Goal: Information Seeking & Learning: Check status

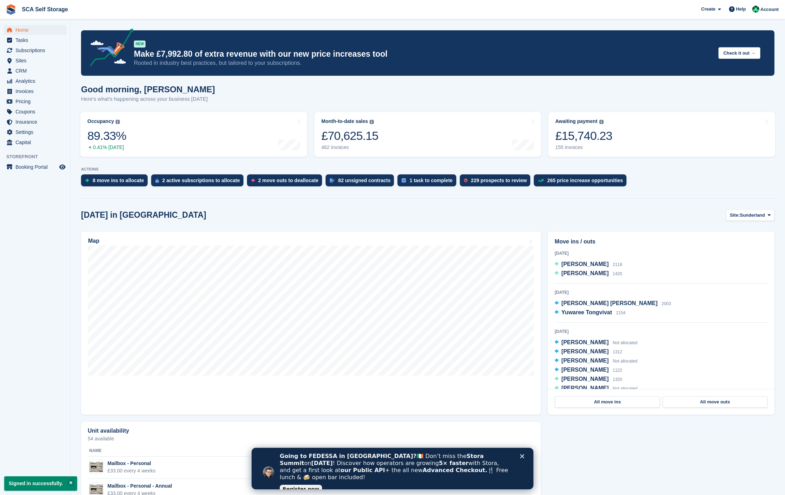
drag, startPoint x: 33, startPoint y: 79, endPoint x: 243, endPoint y: 102, distance: 210.8
click at [33, 79] on span "Analytics" at bounding box center [37, 81] width 42 height 10
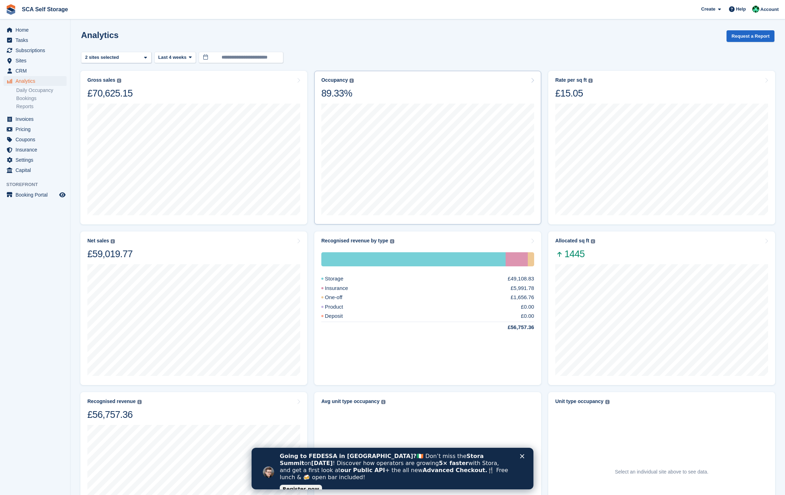
click at [436, 100] on div at bounding box center [427, 158] width 213 height 119
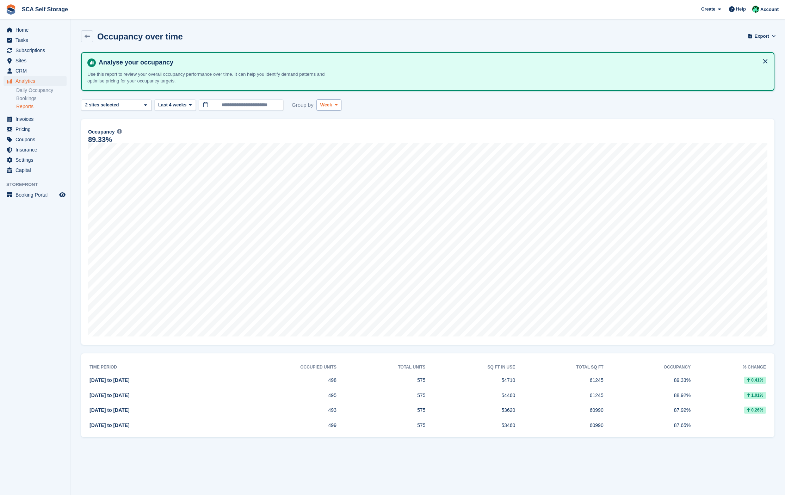
click at [319, 103] on button "Week" at bounding box center [328, 105] width 25 height 12
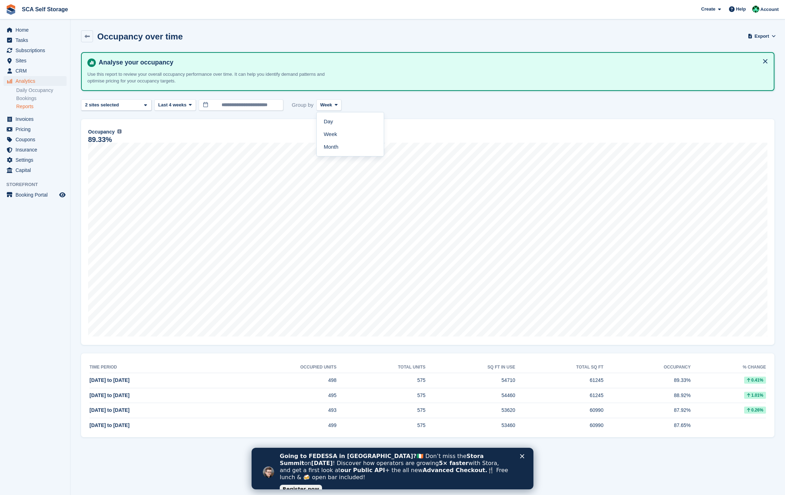
click at [324, 146] on link "Month" at bounding box center [350, 147] width 61 height 13
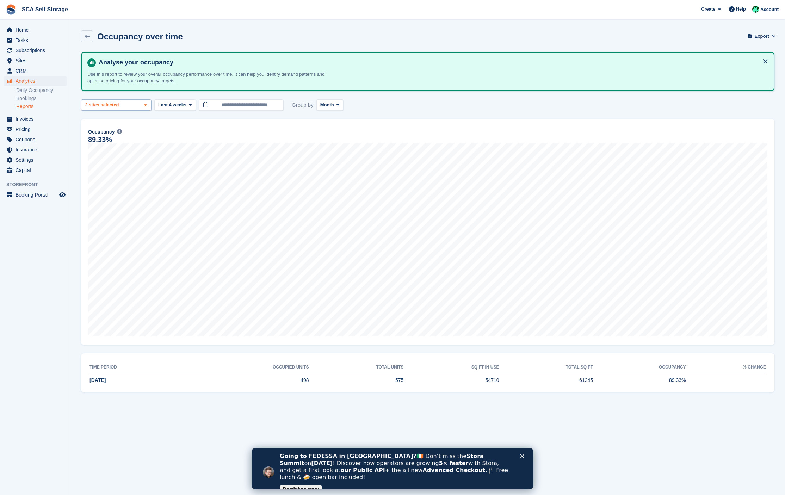
click at [122, 103] on div "2 sites selected" at bounding box center [103, 104] width 38 height 7
click at [177, 102] on span "Last 4 weeks" at bounding box center [172, 104] width 28 height 7
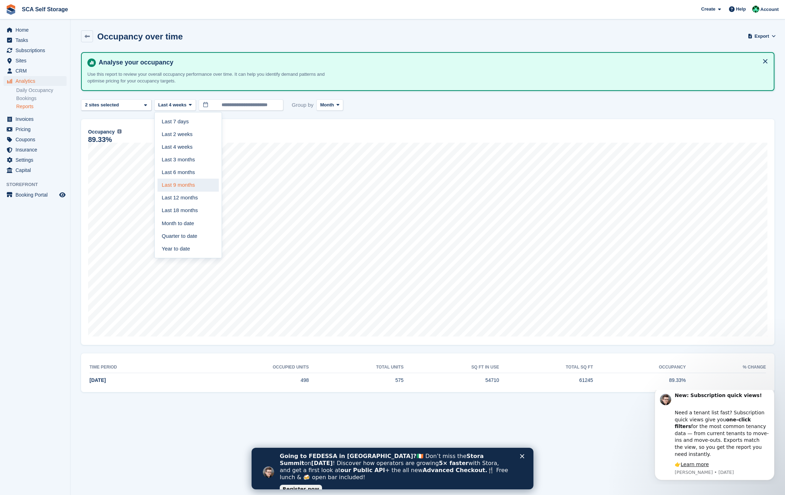
click at [179, 186] on link "Last 9 months" at bounding box center [187, 185] width 61 height 13
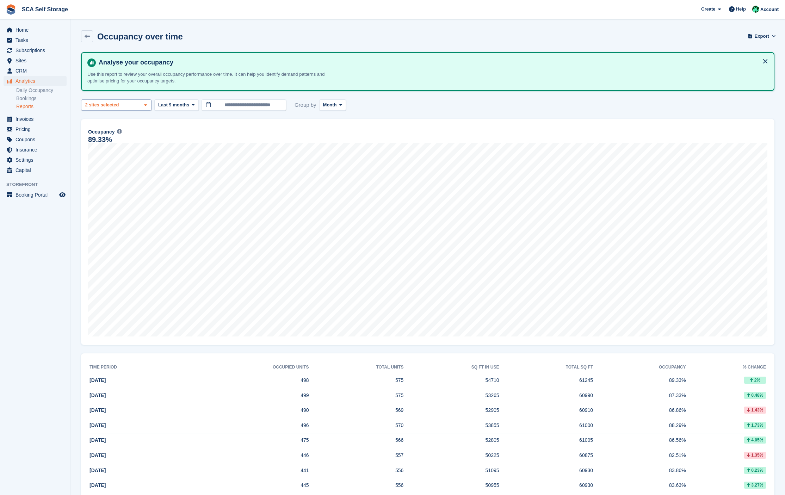
click at [134, 105] on div "Sunderland 2 sites selected" at bounding box center [116, 105] width 70 height 12
click at [112, 135] on div "Sunderland" at bounding box center [116, 138] width 64 height 12
select select "****"
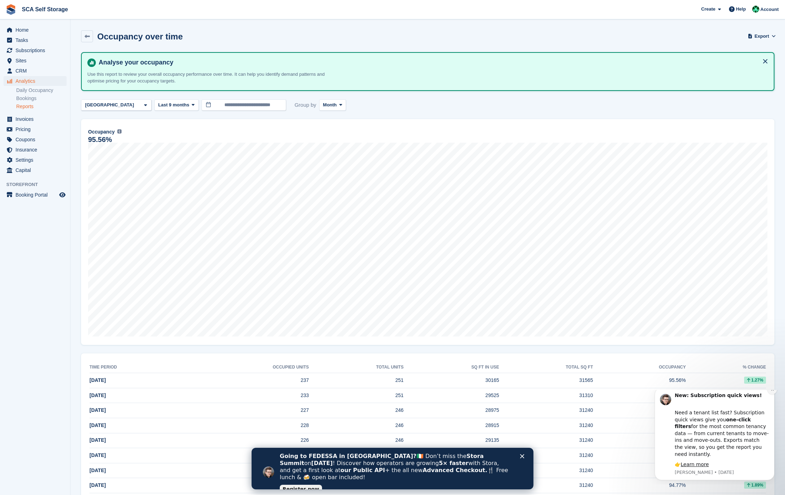
click at [773, 391] on icon "Dismiss notification" at bounding box center [773, 390] width 4 height 4
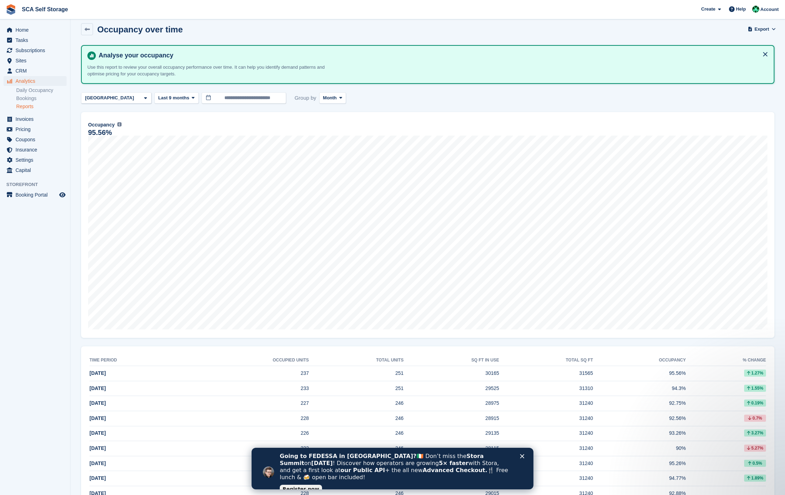
scroll to position [31, 0]
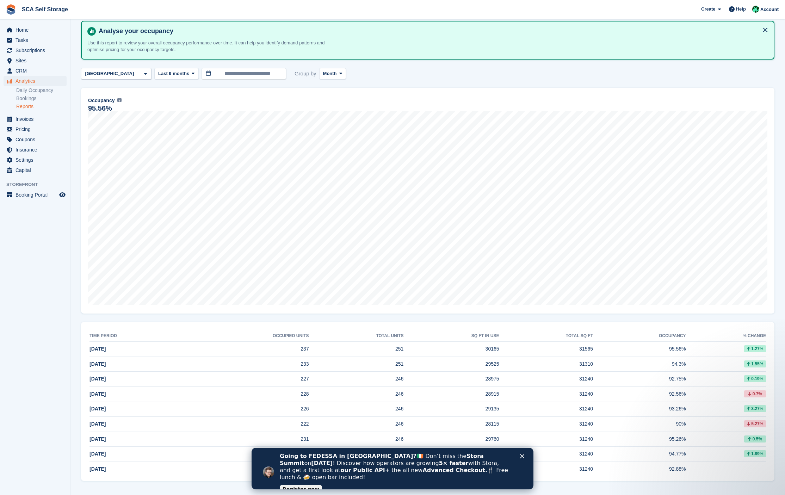
click at [520, 458] on polygon "Close" at bounding box center [522, 456] width 4 height 4
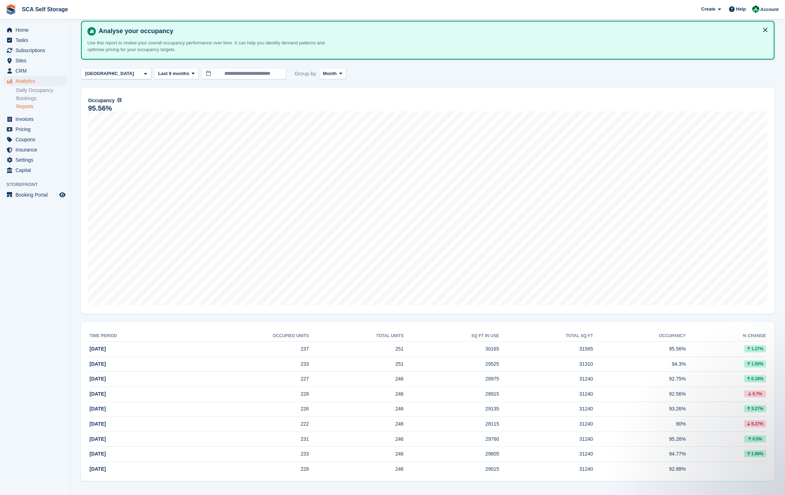
scroll to position [0, 0]
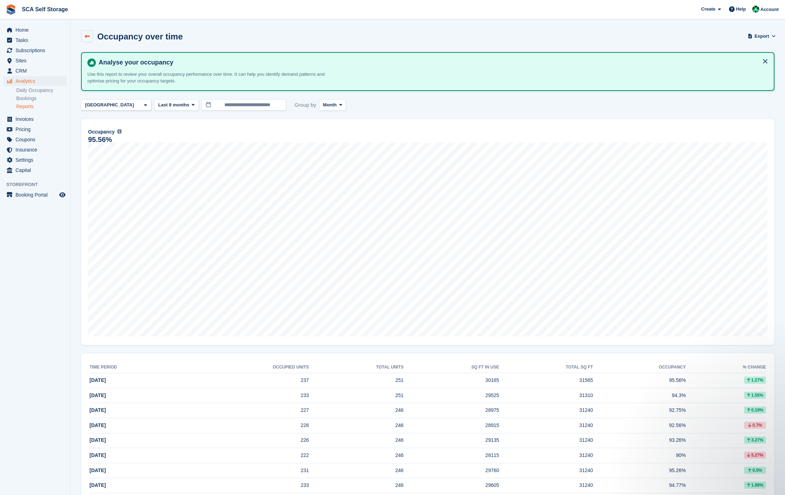
click at [88, 35] on icon at bounding box center [87, 36] width 5 height 5
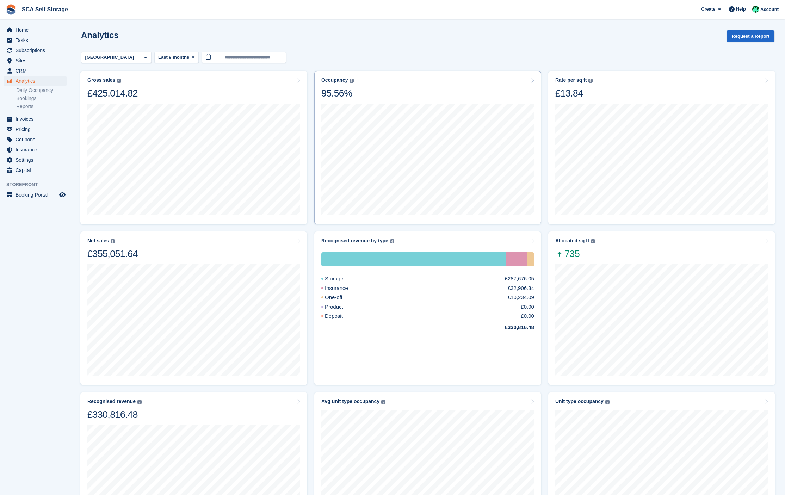
click at [360, 92] on div "Occupancy Percentage of all allocated units in terms of area. Includes units wi…" at bounding box center [427, 88] width 213 height 22
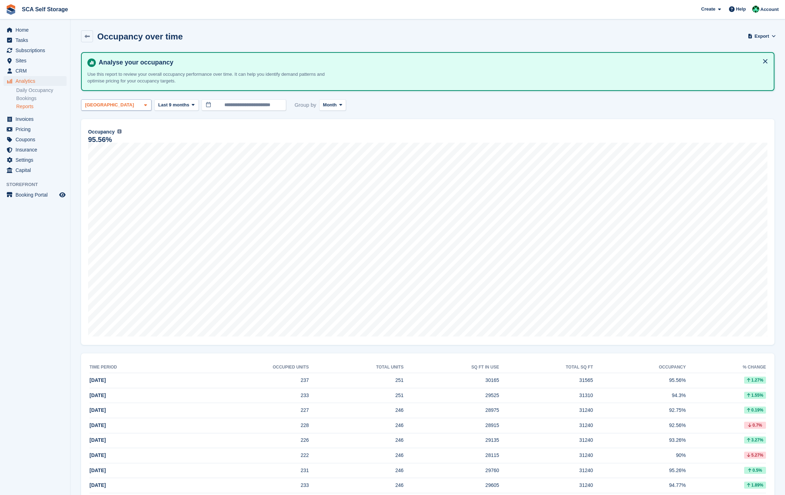
click at [126, 103] on div "[GEOGRAPHIC_DATA]" at bounding box center [116, 105] width 70 height 12
click at [106, 140] on div "Sunderland" at bounding box center [116, 138] width 64 height 12
click at [104, 150] on div "[GEOGRAPHIC_DATA]" at bounding box center [116, 153] width 64 height 19
select select "****"
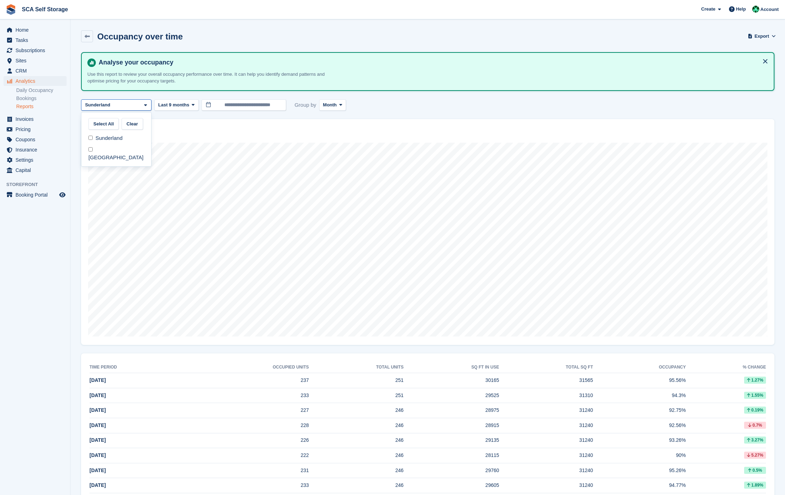
click at [380, 120] on div "Occupancy Percentage of all allocated units in terms of area. Includes units wi…" at bounding box center [427, 232] width 693 height 226
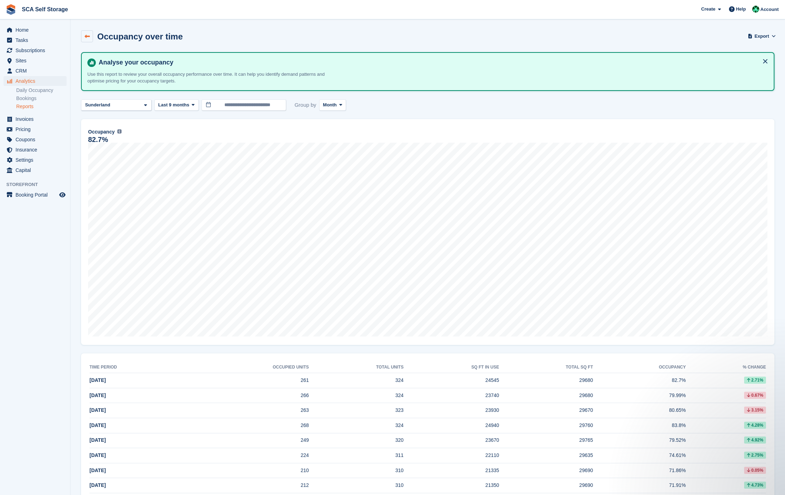
click at [85, 33] on link at bounding box center [87, 36] width 12 height 12
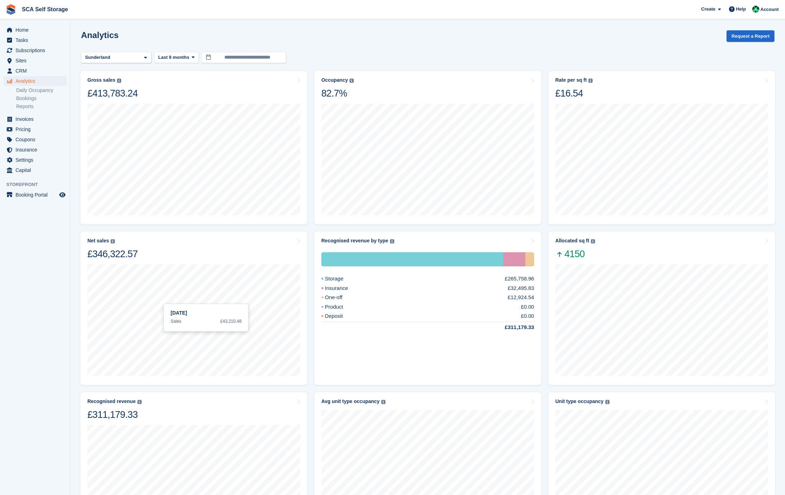
scroll to position [135, 0]
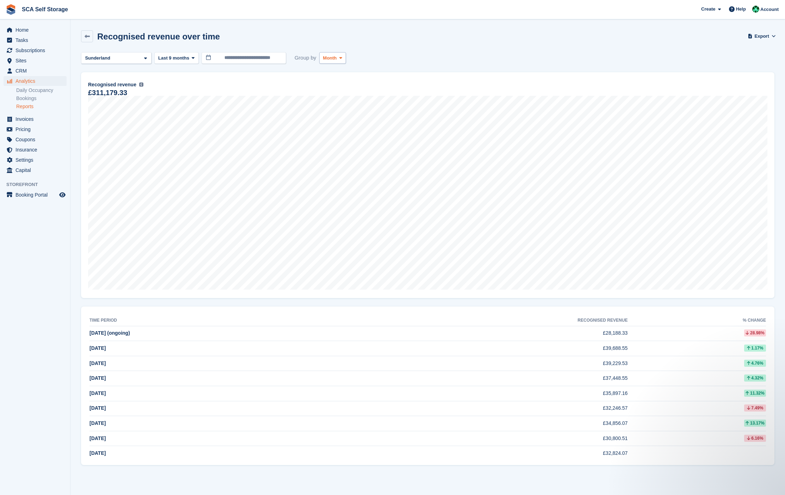
click at [337, 57] on span "Month" at bounding box center [330, 58] width 14 height 7
click at [335, 86] on link "Week" at bounding box center [352, 87] width 61 height 13
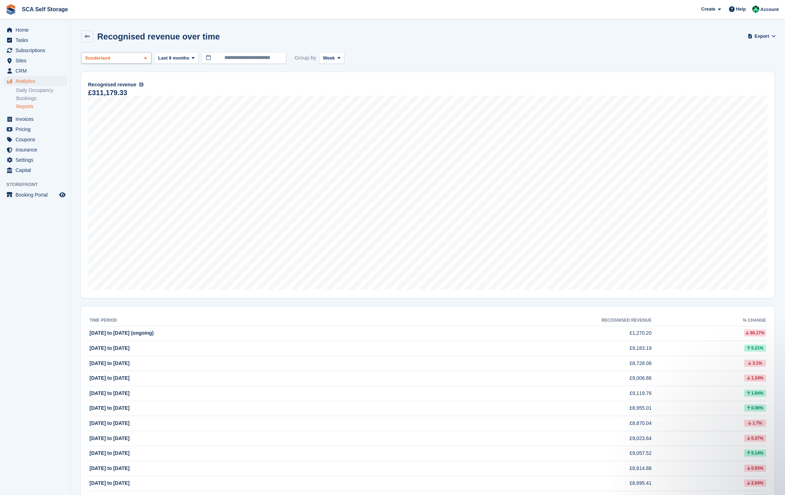
drag, startPoint x: 97, startPoint y: 56, endPoint x: 99, endPoint y: 59, distance: 3.8
click at [97, 56] on div "Sunderland" at bounding box center [98, 58] width 29 height 7
click at [100, 106] on div "[GEOGRAPHIC_DATA]" at bounding box center [116, 106] width 64 height 19
click at [105, 87] on div "Sunderland" at bounding box center [116, 91] width 64 height 12
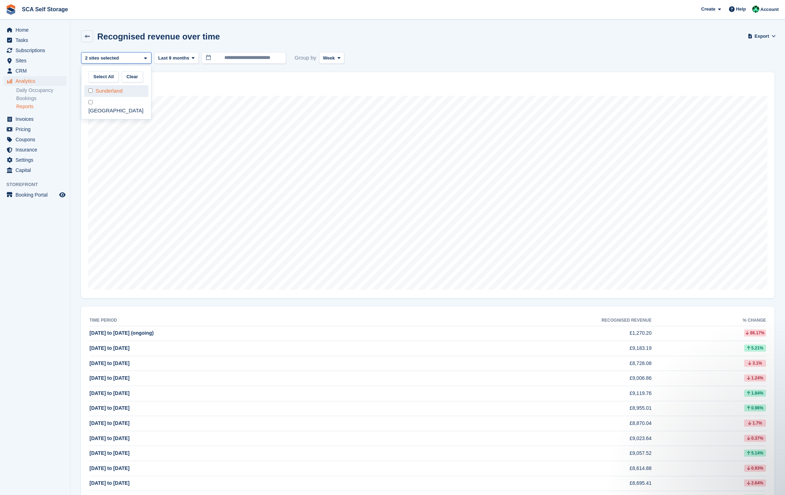
select select "****"
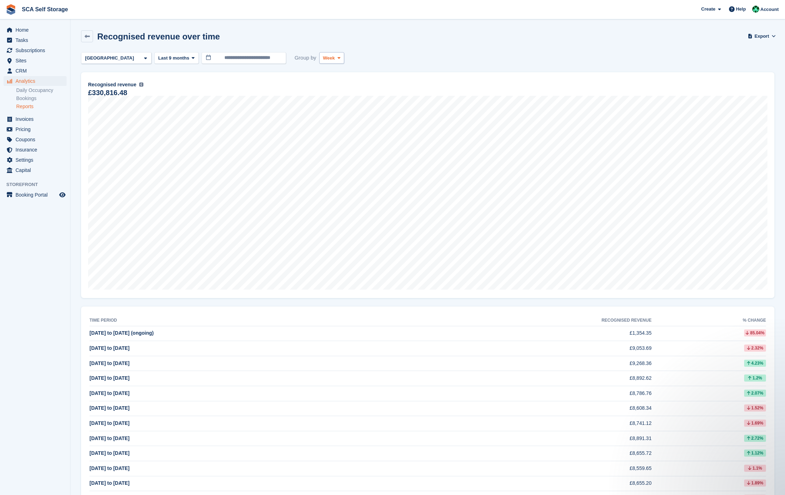
click at [333, 61] on span "Week" at bounding box center [329, 58] width 12 height 7
click at [331, 97] on link "Month" at bounding box center [352, 100] width 61 height 13
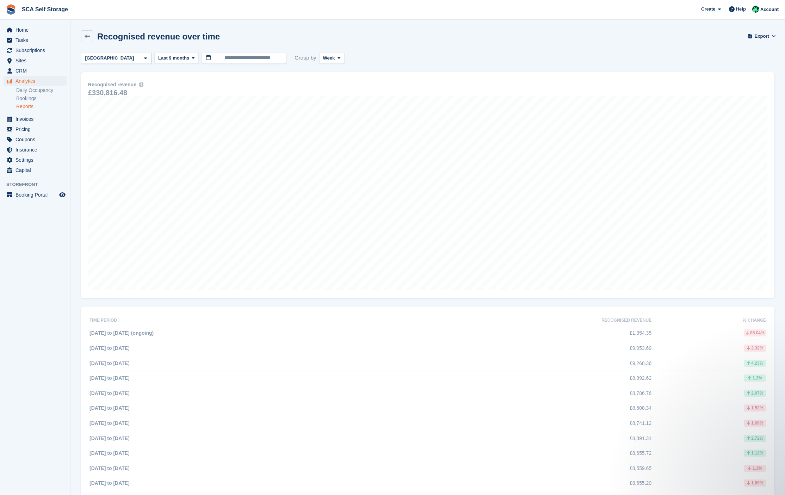
click at [421, 47] on div "Recognised revenue over time Export Export recognised revenue over time metrics…" at bounding box center [427, 40] width 693 height 20
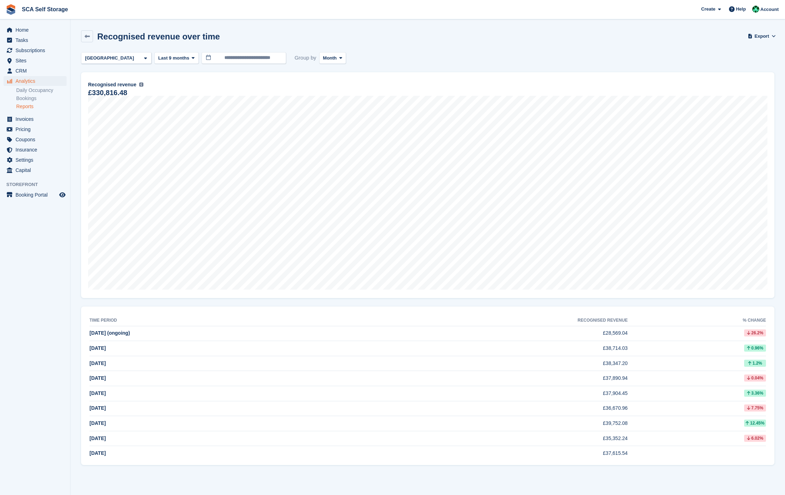
click at [104, 50] on div "Recognised revenue over time Export Export recognised revenue over time metrics…" at bounding box center [427, 40] width 693 height 20
click at [104, 55] on div "[GEOGRAPHIC_DATA]" at bounding box center [110, 58] width 53 height 7
click at [106, 93] on div "Sunderland" at bounding box center [116, 91] width 64 height 12
click at [104, 104] on div "[GEOGRAPHIC_DATA]" at bounding box center [116, 106] width 64 height 19
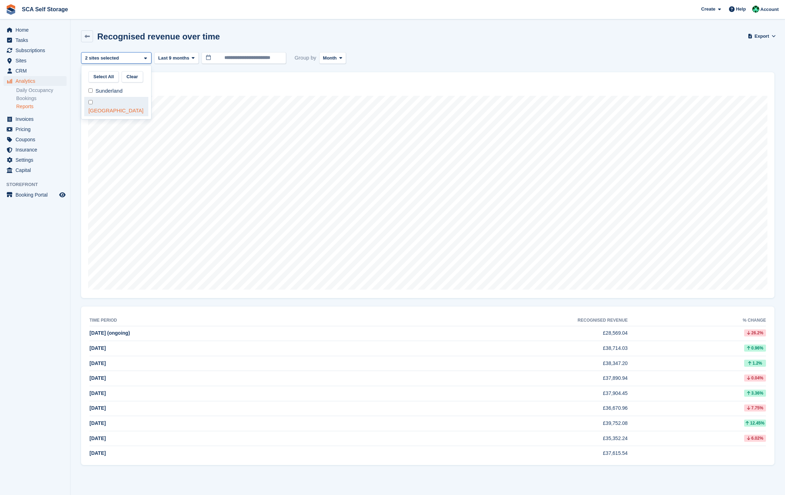
select select "****"
click at [445, 70] on div "**********" at bounding box center [427, 258] width 693 height 413
drag, startPoint x: 86, startPoint y: 34, endPoint x: 130, endPoint y: 37, distance: 44.2
click at [86, 34] on icon at bounding box center [87, 36] width 5 height 5
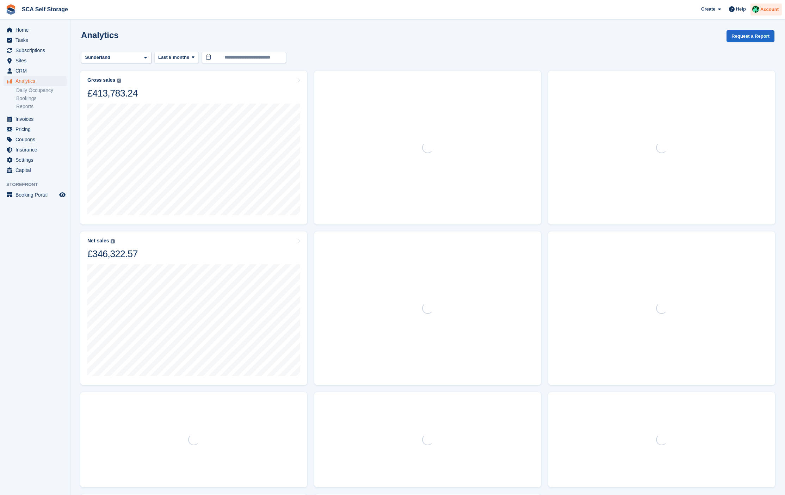
click at [767, 14] on div "Account" at bounding box center [765, 10] width 31 height 12
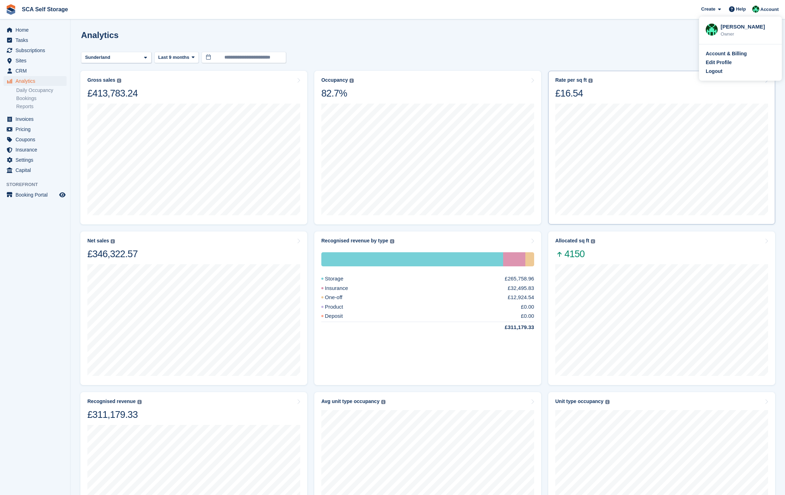
click at [724, 73] on div "Logout" at bounding box center [740, 71] width 69 height 7
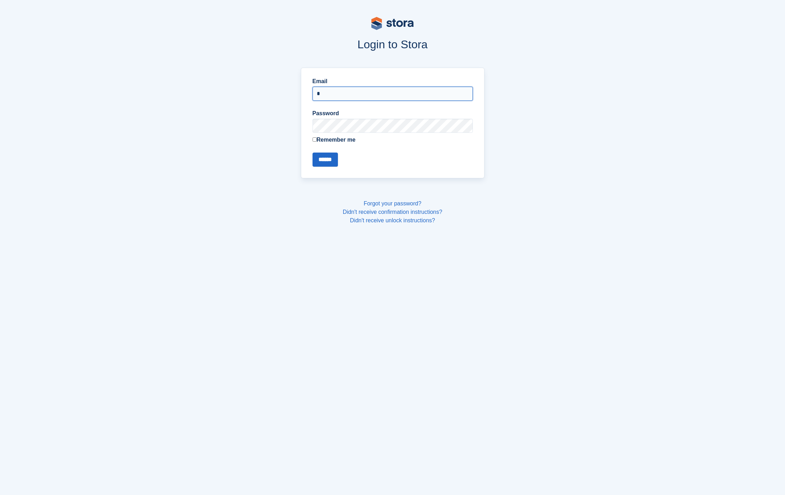
type input "**********"
click at [317, 166] on input "******" at bounding box center [325, 160] width 25 height 14
